Goal: Task Accomplishment & Management: Complete application form

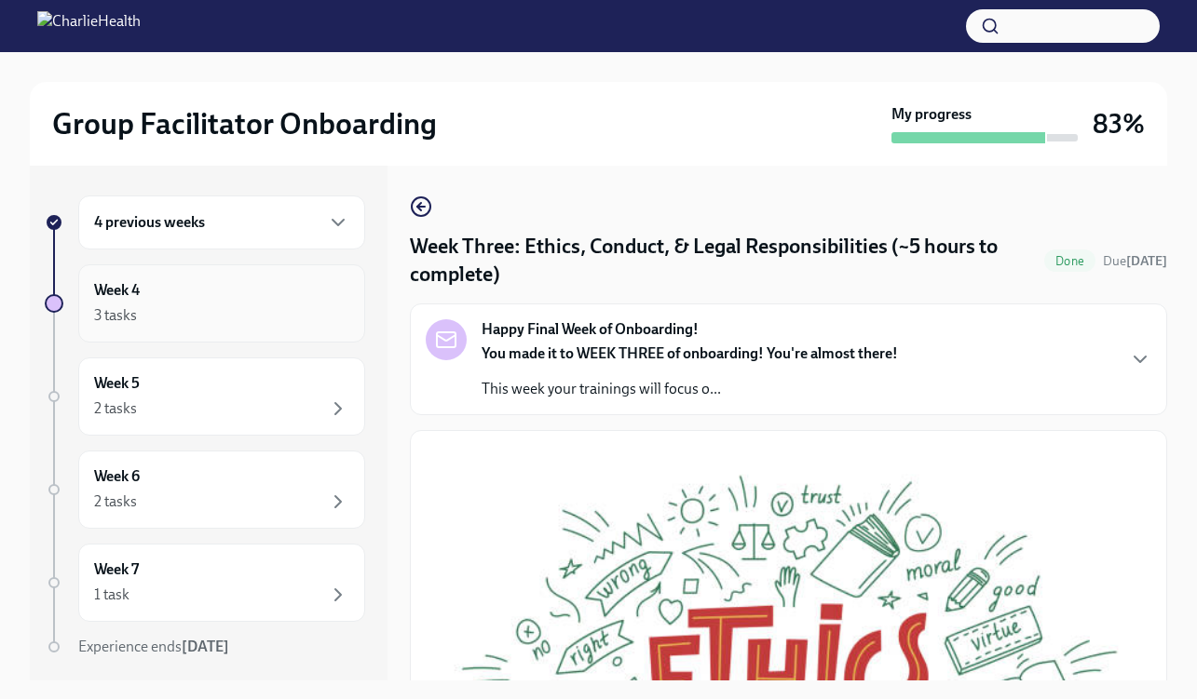
click at [222, 325] on div "3 tasks" at bounding box center [221, 316] width 255 height 22
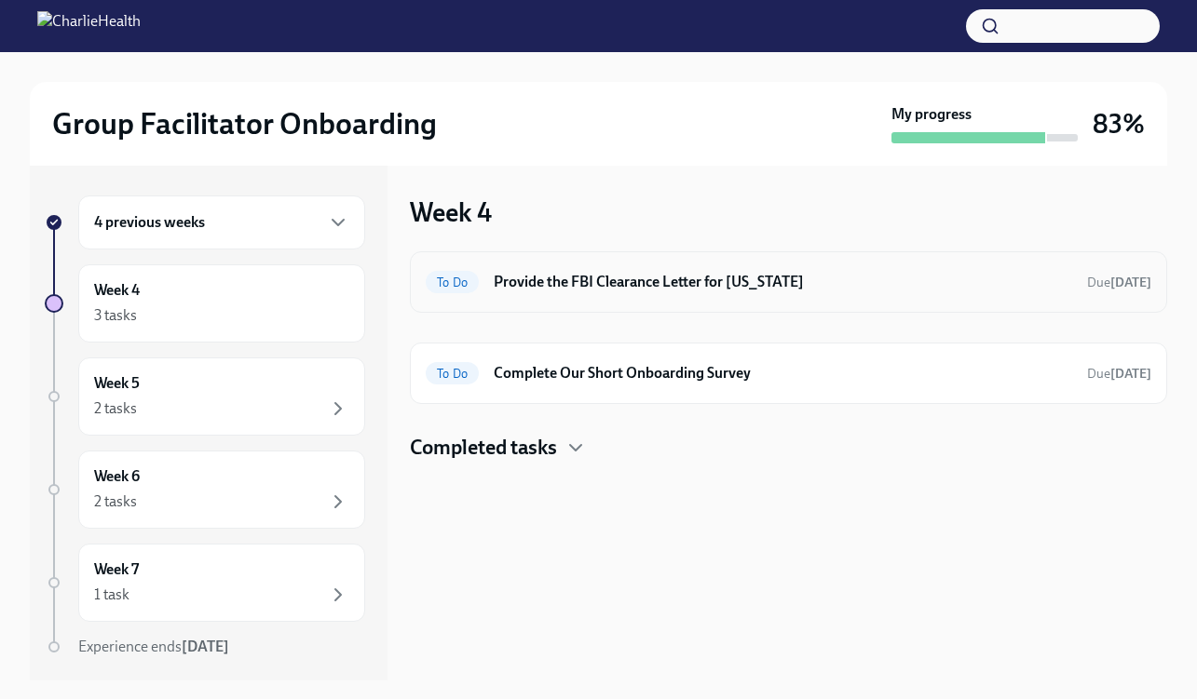
click at [644, 276] on h6 "Provide the FBI Clearance Letter for [US_STATE]" at bounding box center [783, 282] width 578 height 20
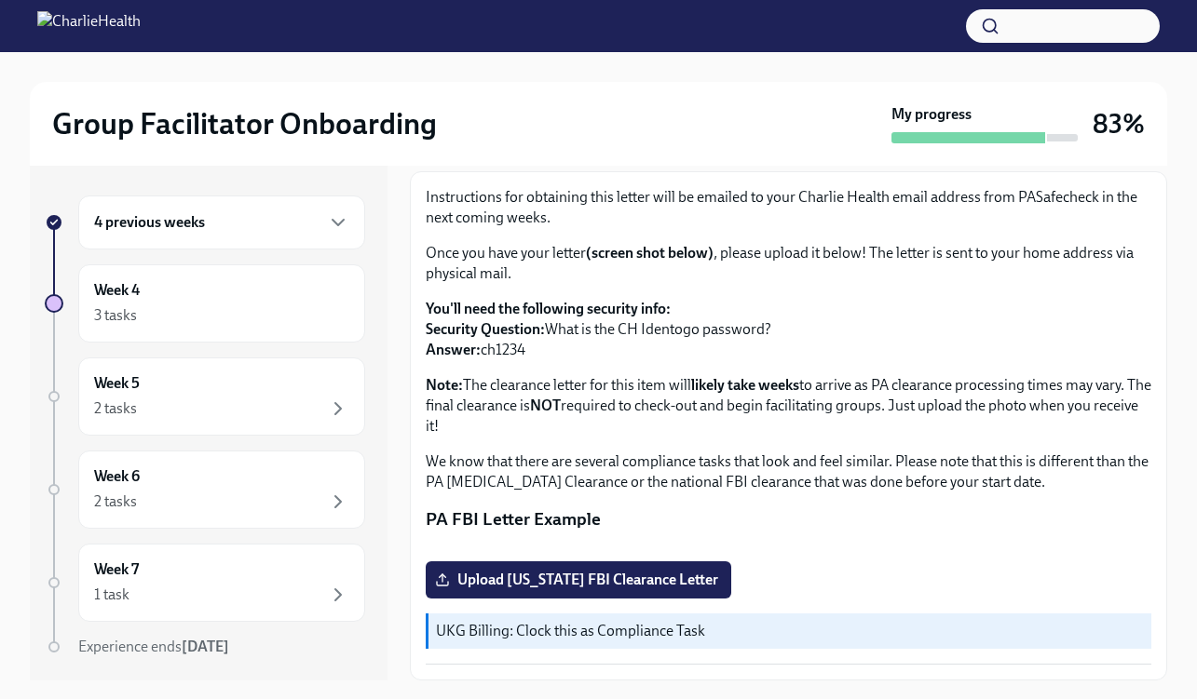
scroll to position [341, 0]
click at [618, 575] on span "Upload [US_STATE] FBI Clearance Letter" at bounding box center [578, 580] width 279 height 19
click at [0, 0] on input "Upload [US_STATE] FBI Clearance Letter" at bounding box center [0, 0] width 0 height 0
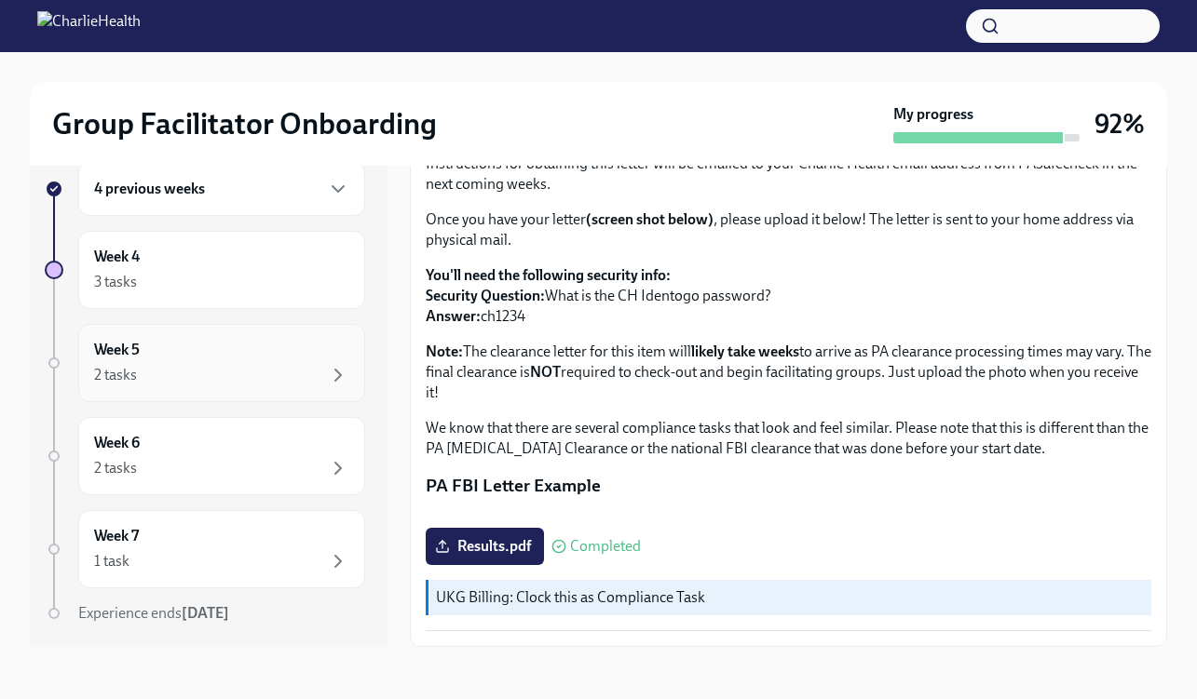
click at [256, 372] on div "2 tasks" at bounding box center [221, 375] width 255 height 22
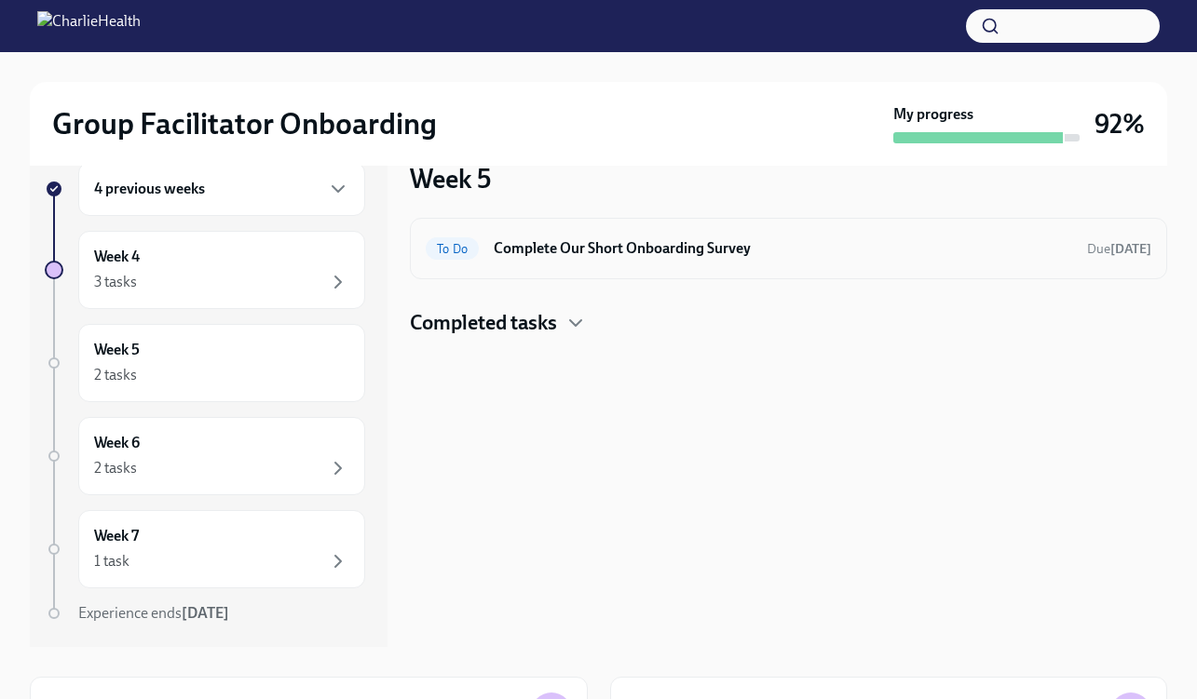
click at [671, 267] on div "To Do Complete Our Short Onboarding Survey Due [DATE]" at bounding box center [788, 248] width 757 height 61
click at [549, 259] on div "To Do Complete Our Short Onboarding Survey Due [DATE]" at bounding box center [788, 249] width 725 height 30
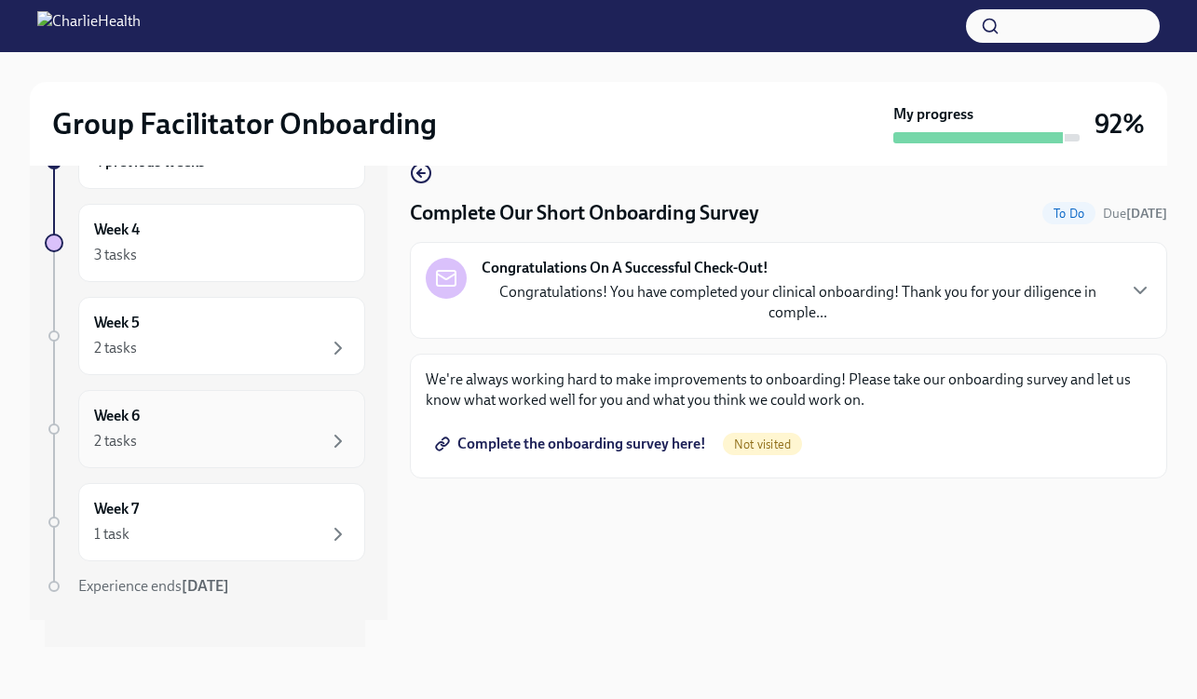
scroll to position [51, 0]
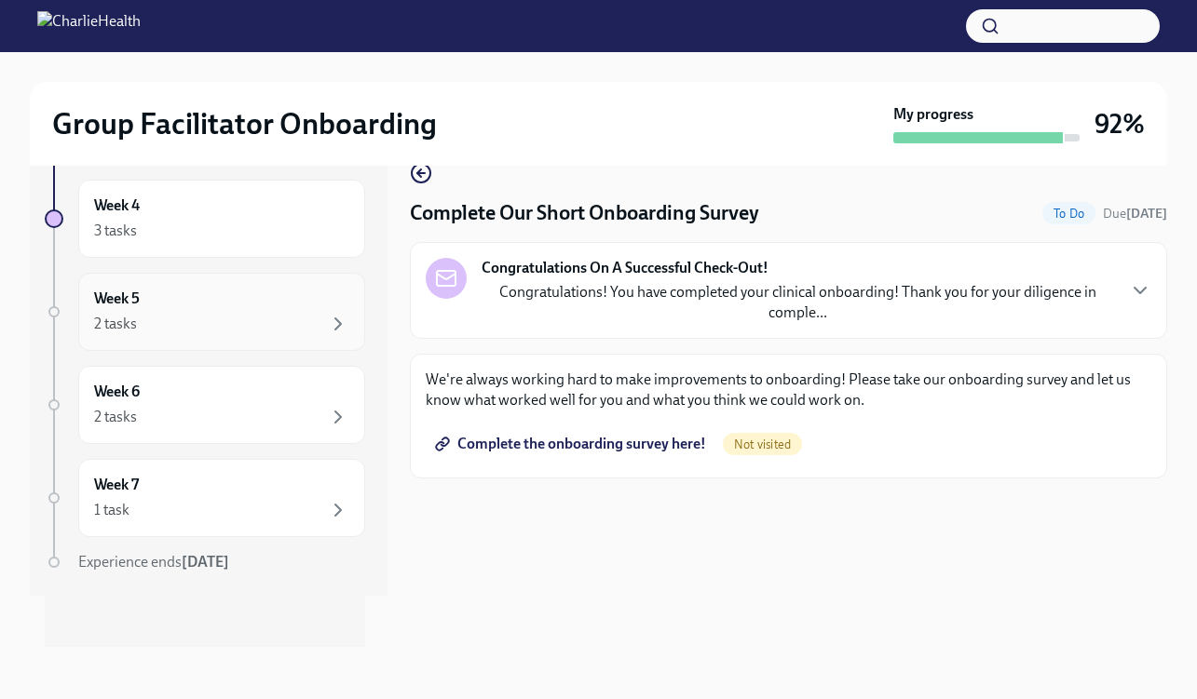
click at [221, 313] on div "2 tasks" at bounding box center [221, 324] width 255 height 22
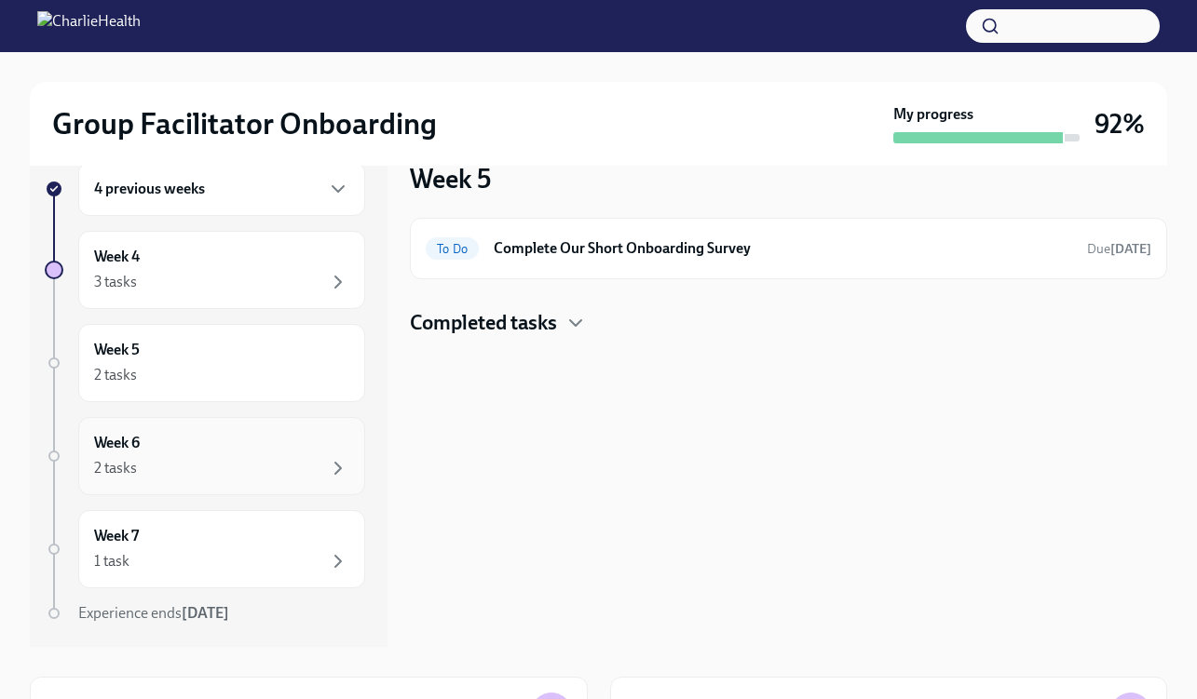
click at [185, 417] on div "Week 6 2 tasks" at bounding box center [221, 456] width 287 height 78
click at [217, 472] on div "2 tasks" at bounding box center [221, 468] width 255 height 22
click at [557, 331] on h4 "Completed tasks" at bounding box center [483, 323] width 147 height 28
click at [196, 535] on div "Week 7 1 task" at bounding box center [221, 549] width 255 height 47
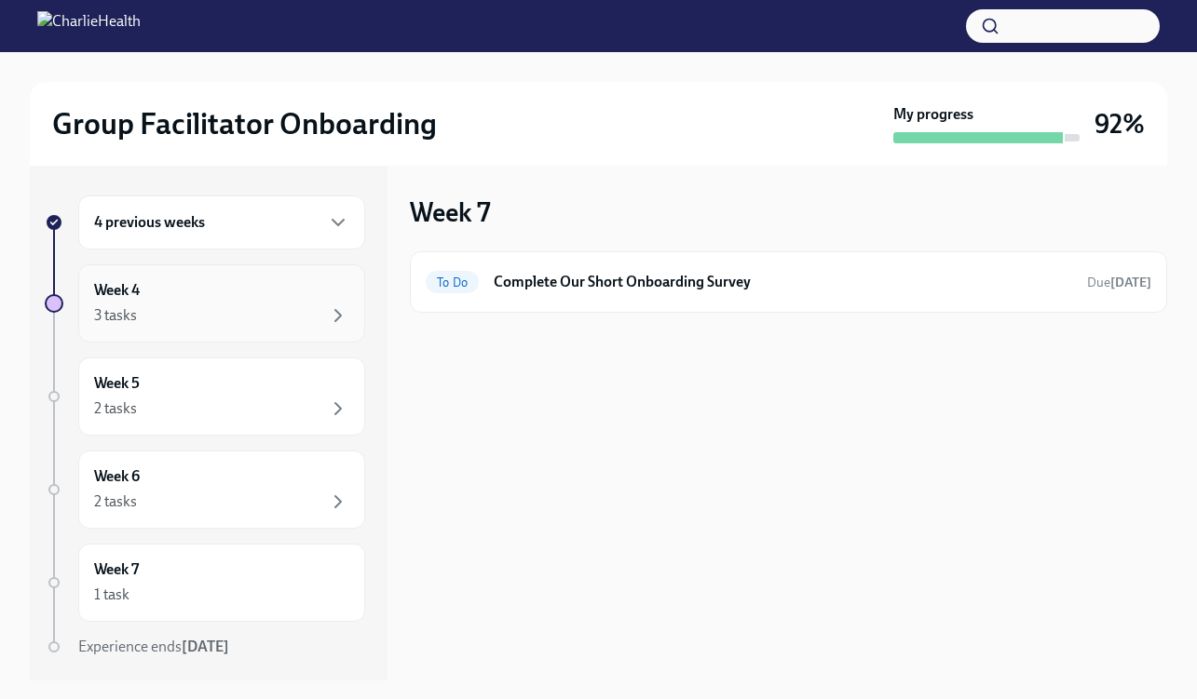
click at [306, 310] on div "3 tasks" at bounding box center [221, 316] width 255 height 22
click at [680, 284] on h6 "Complete Our Short Onboarding Survey" at bounding box center [783, 282] width 578 height 20
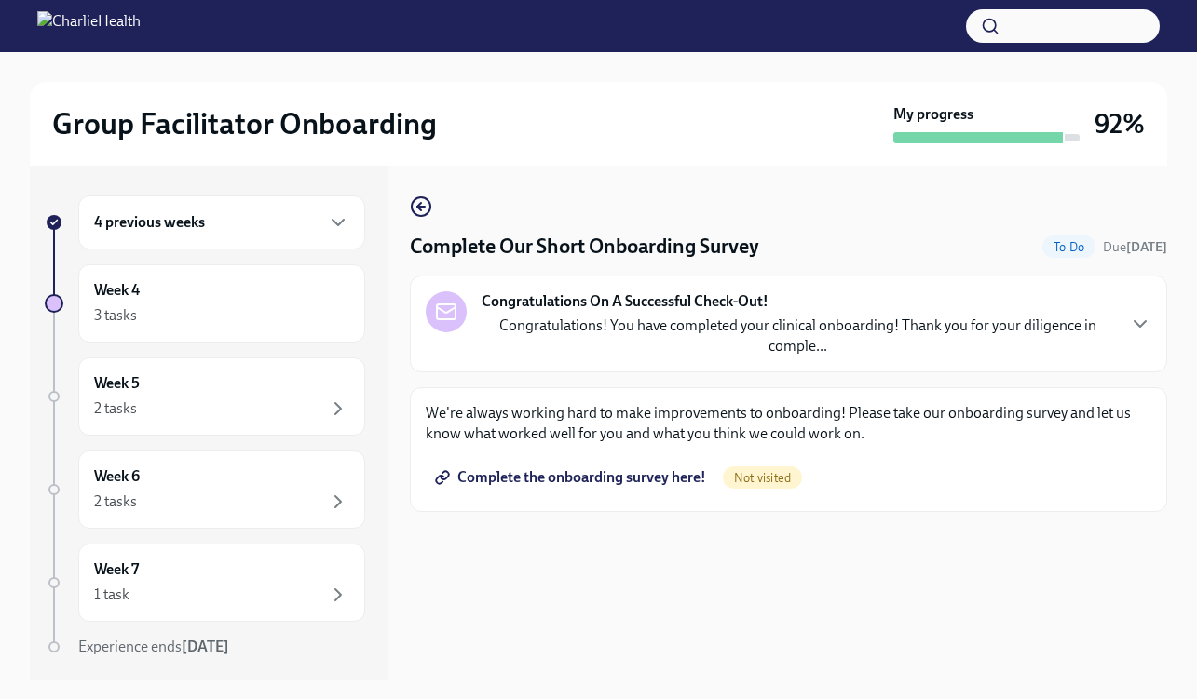
click at [623, 479] on span "Complete the onboarding survey here!" at bounding box center [572, 477] width 267 height 19
